Goal: Answer question/provide support: Answer question/provide support

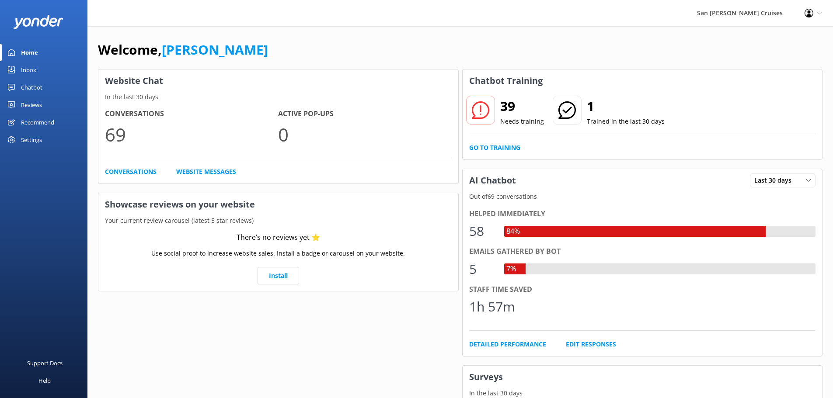
click at [34, 67] on div "Inbox" at bounding box center [28, 69] width 15 height 17
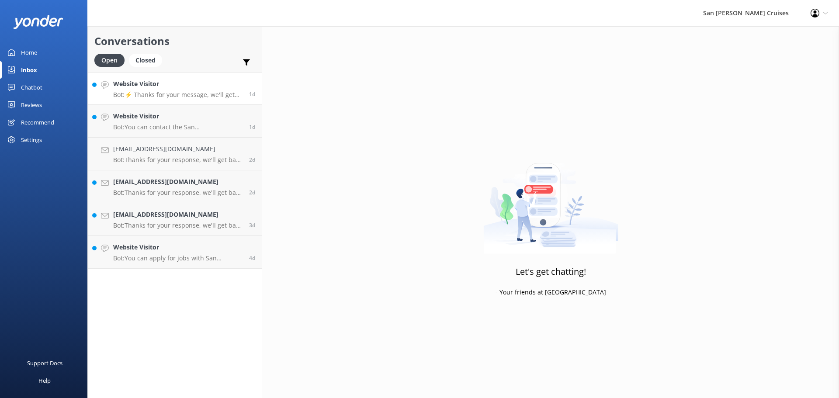
click at [180, 100] on link "Website Visitor Bot: ⚡ Thanks for your message, we'll get back to you as soon a…" at bounding box center [175, 88] width 174 height 33
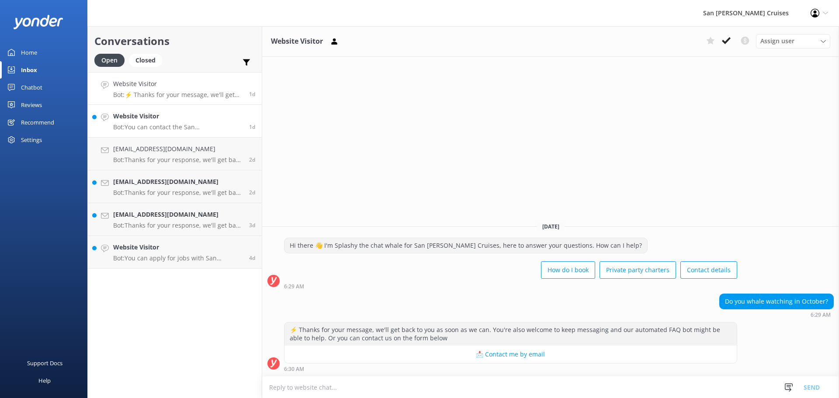
click at [182, 123] on p "Bot: You can contact the San [PERSON_NAME] Cruises team at [PHONE_NUMBER] (toll…" at bounding box center [177, 127] width 129 height 8
